Goal: Information Seeking & Learning: Find specific fact

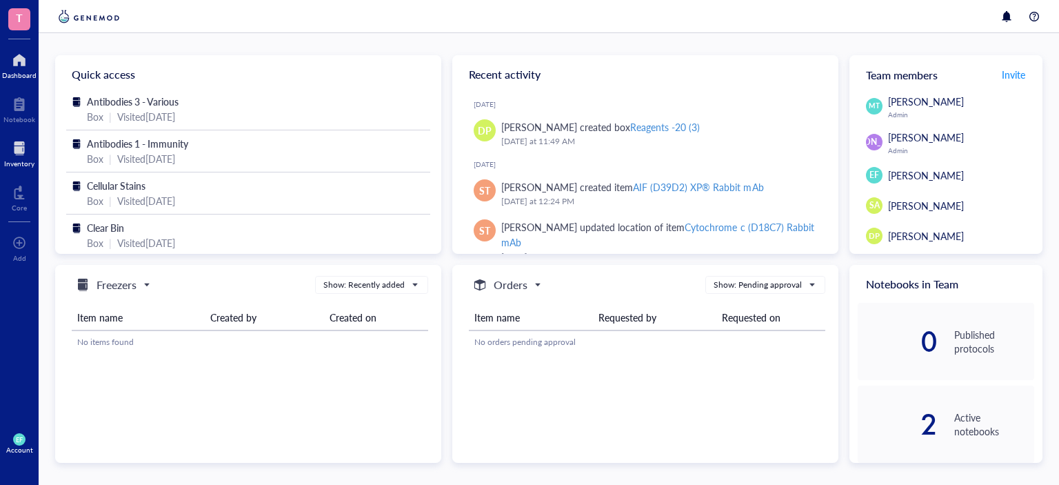
click at [19, 145] on div at bounding box center [19, 148] width 30 height 22
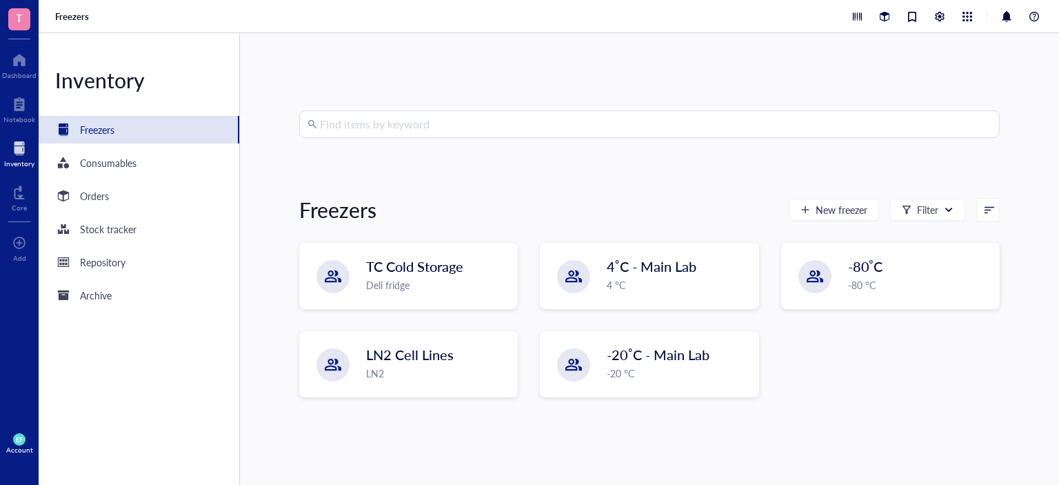
click at [351, 129] on input "search" at bounding box center [655, 124] width 671 height 26
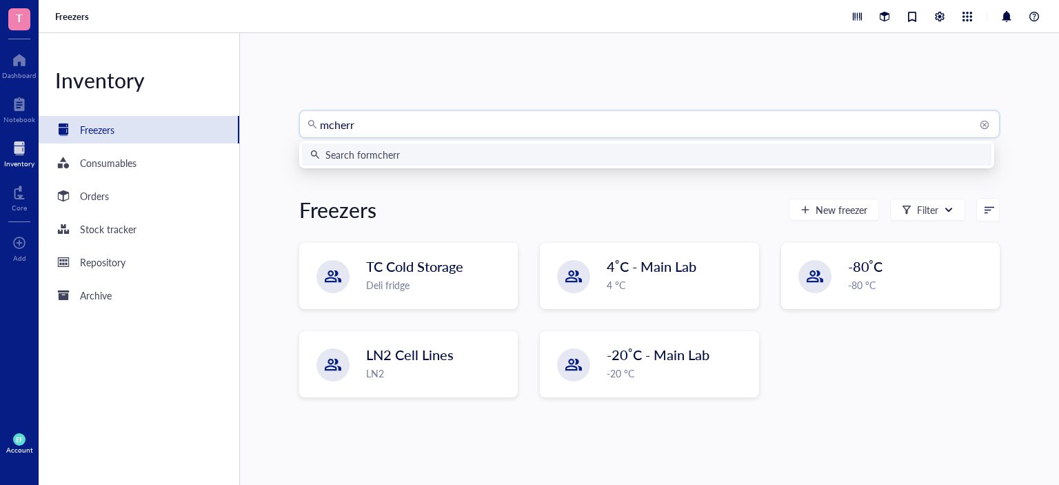
type input "mcherry"
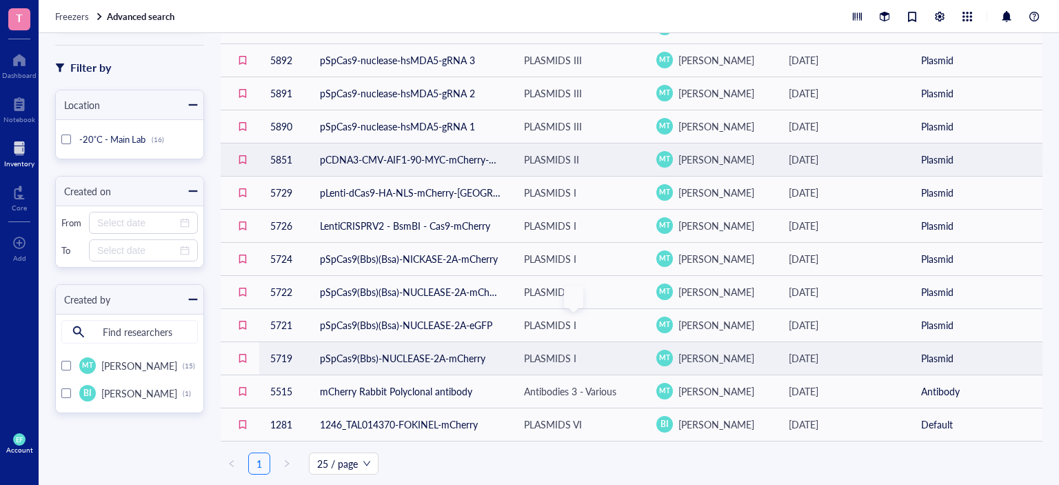
scroll to position [216, 0]
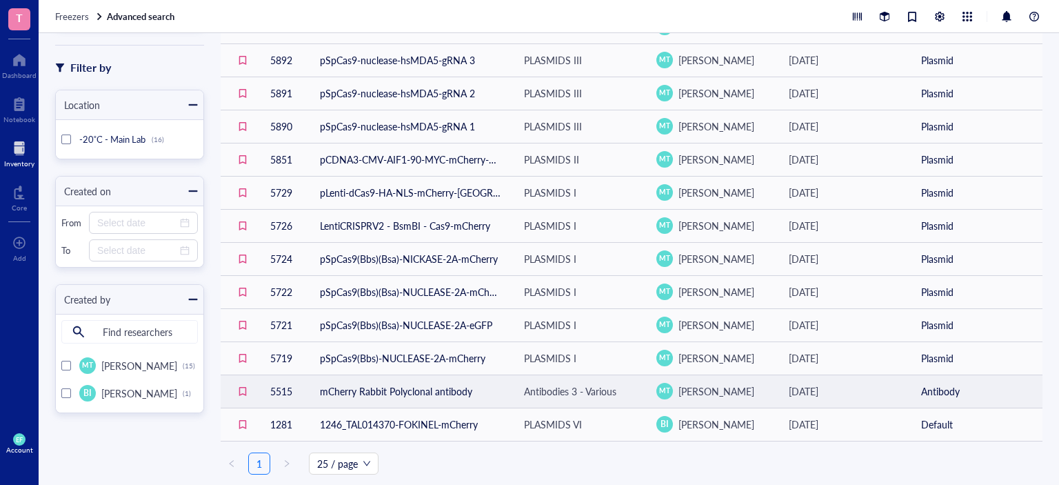
click at [434, 391] on td "mCherry Rabbit Polyclonal antibody" at bounding box center [411, 390] width 204 height 33
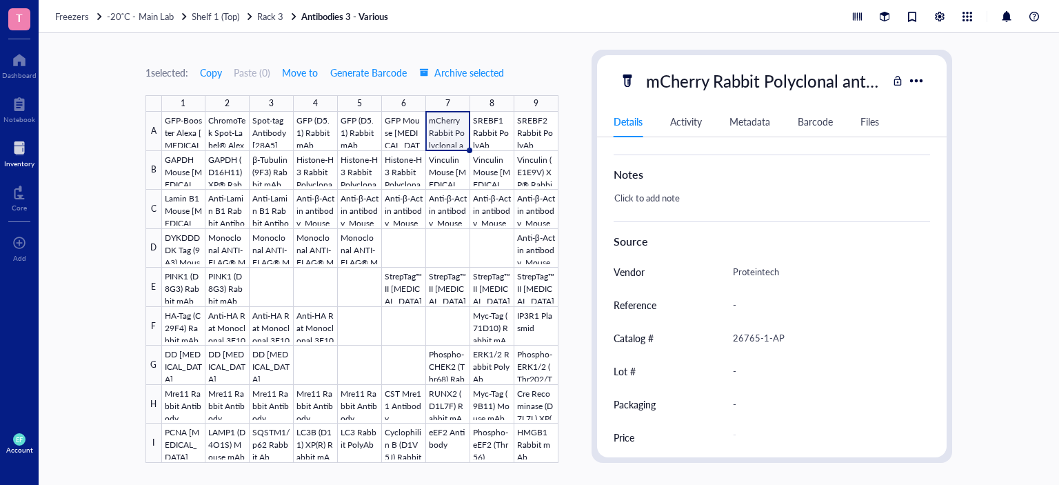
scroll to position [629, 0]
